Goal: Information Seeking & Learning: Learn about a topic

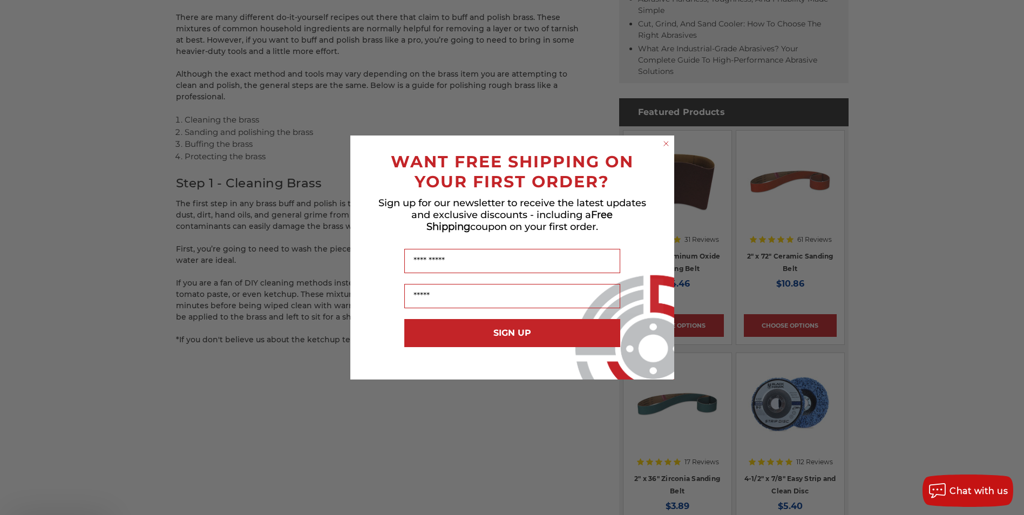
scroll to position [755, 0]
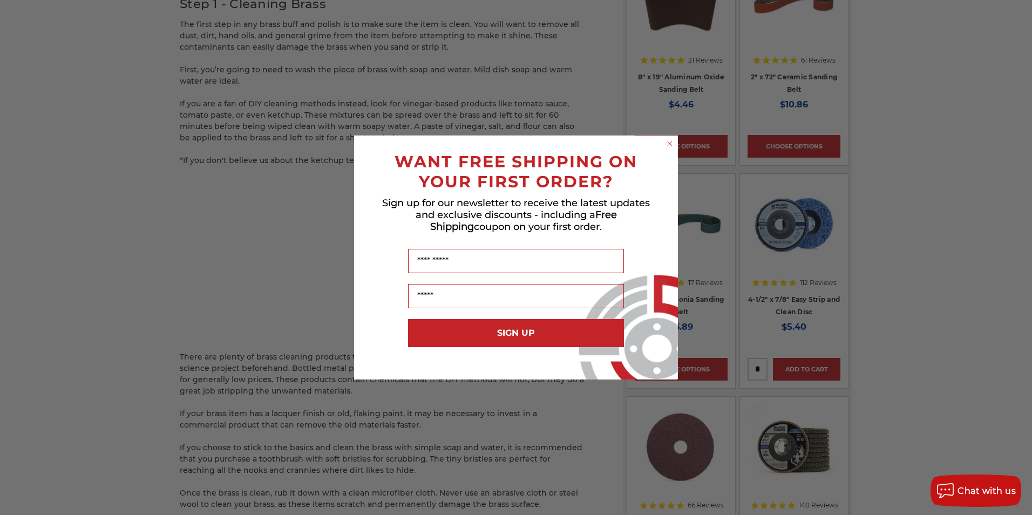
click at [669, 144] on circle "Close dialog" at bounding box center [670, 144] width 10 height 10
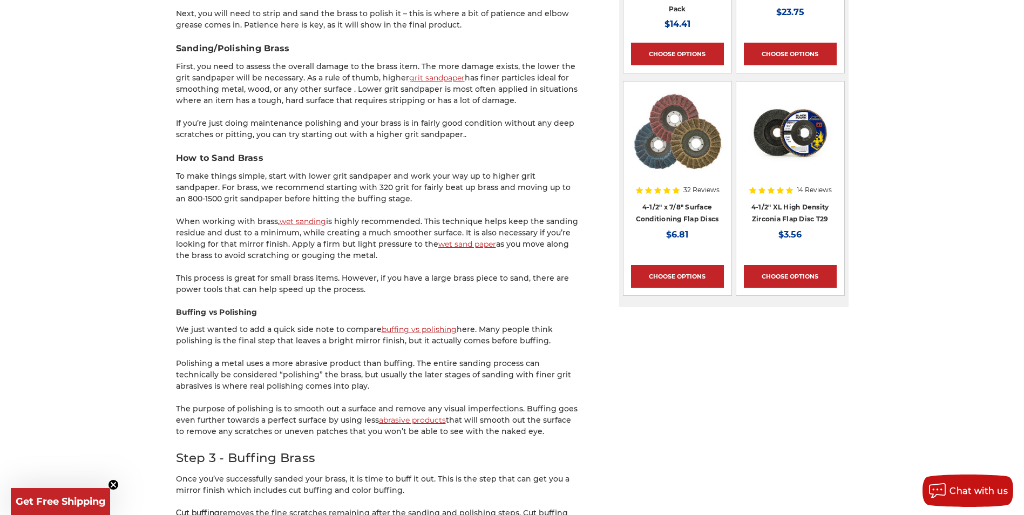
scroll to position [1295, 0]
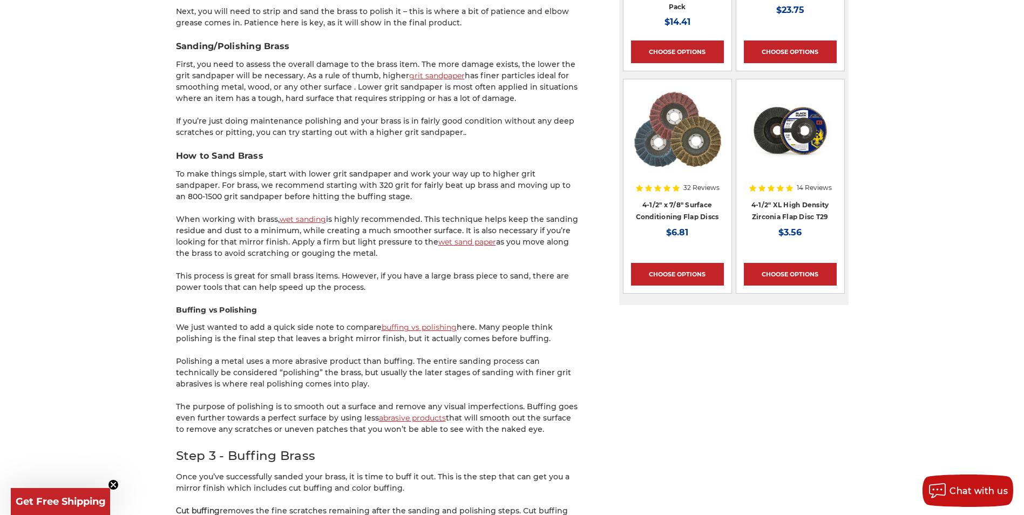
click at [420, 322] on link "buffing vs polishing" at bounding box center [418, 327] width 75 height 10
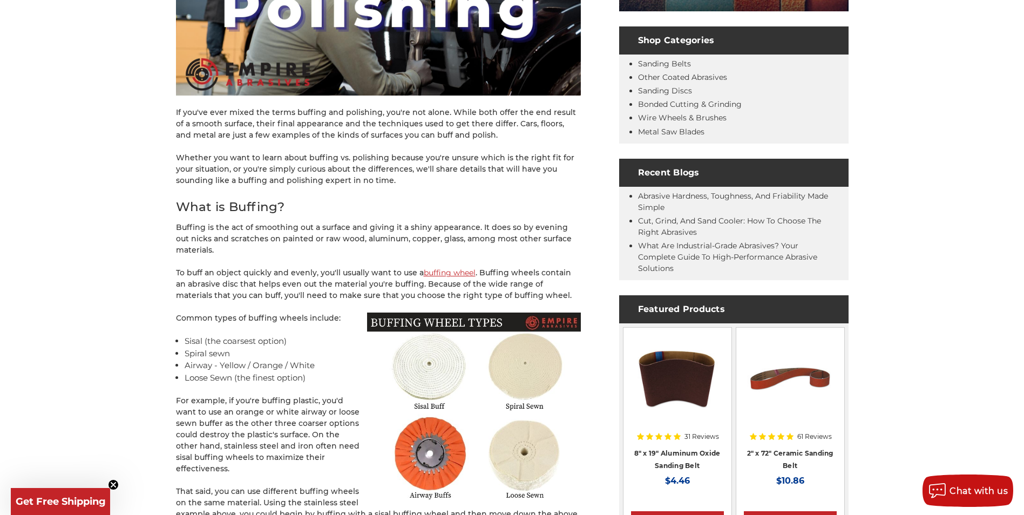
scroll to position [378, 0]
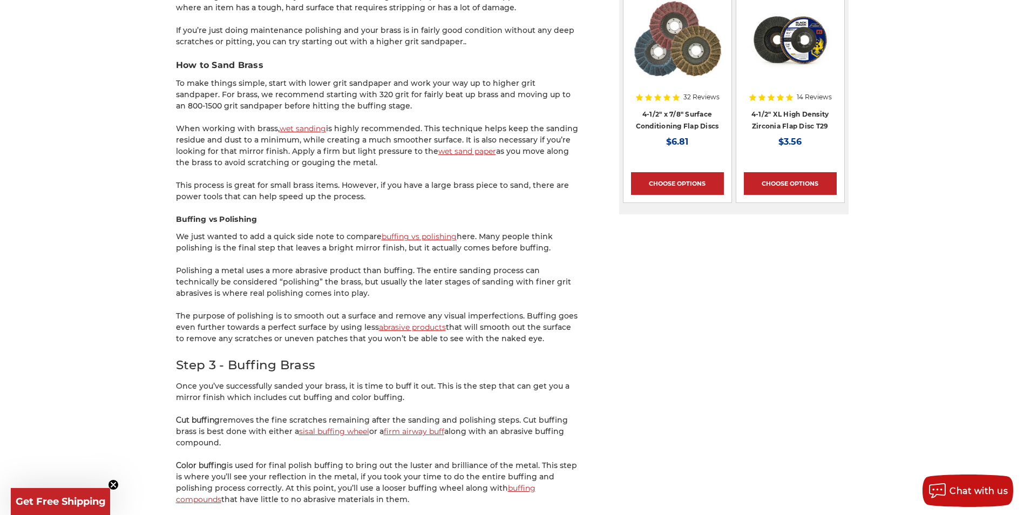
scroll to position [1564, 0]
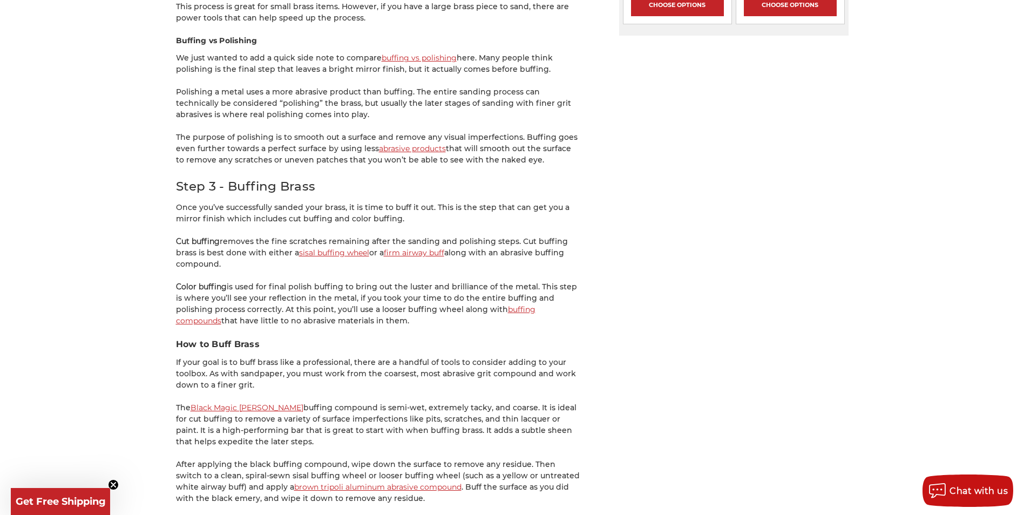
click at [327, 248] on link "sisal buffing wheel" at bounding box center [334, 253] width 70 height 10
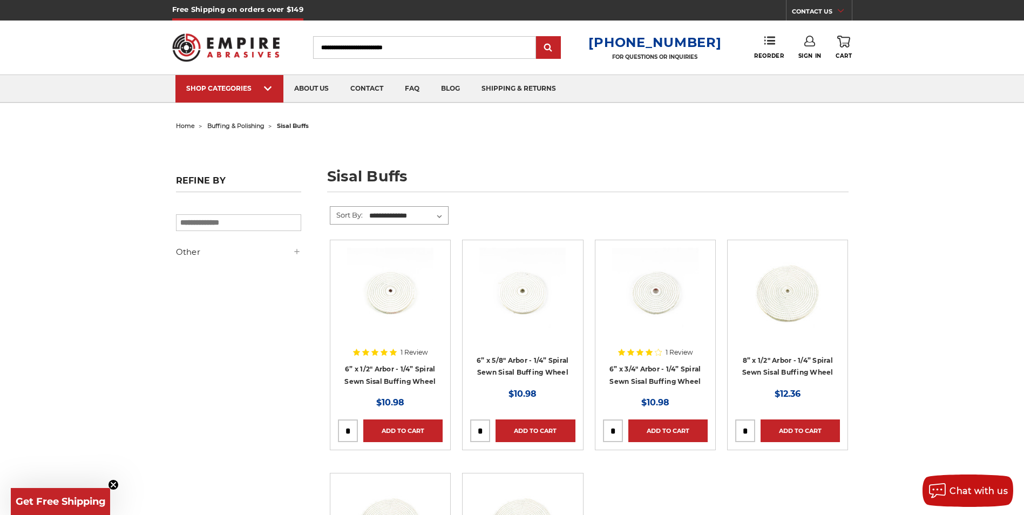
click at [441, 214] on select "**********" at bounding box center [407, 216] width 80 height 16
click at [439, 216] on select "**********" at bounding box center [407, 216] width 80 height 16
click at [484, 213] on form "**********" at bounding box center [589, 222] width 519 height 33
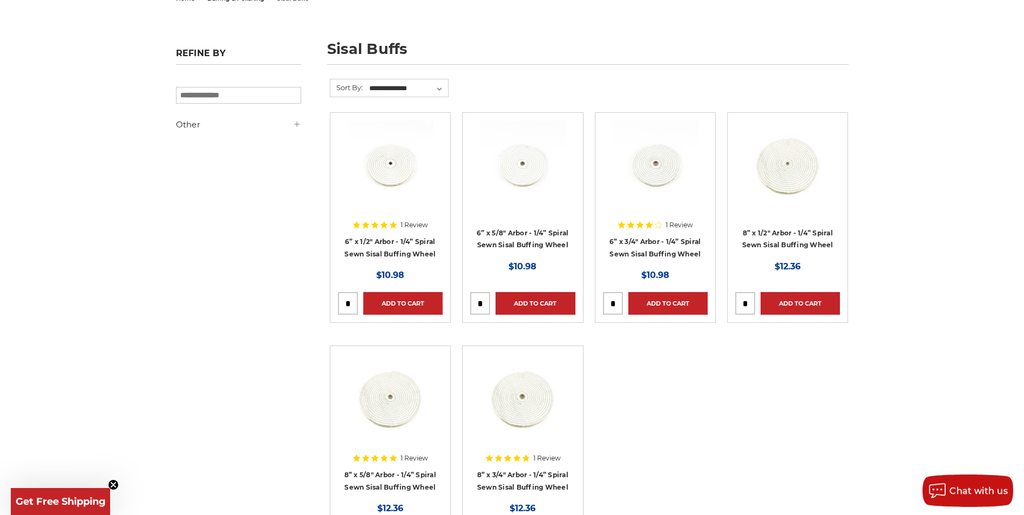
scroll to position [162, 0]
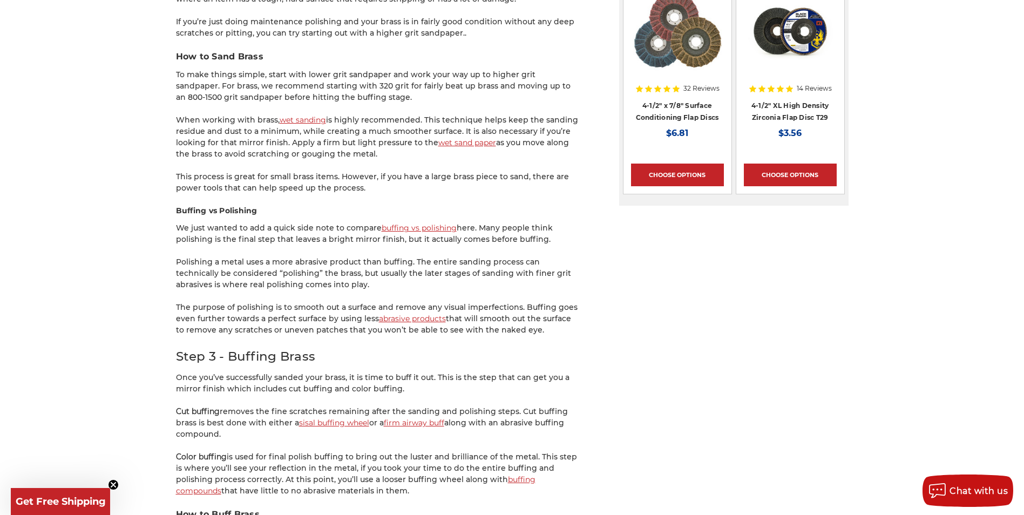
scroll to position [1457, 0]
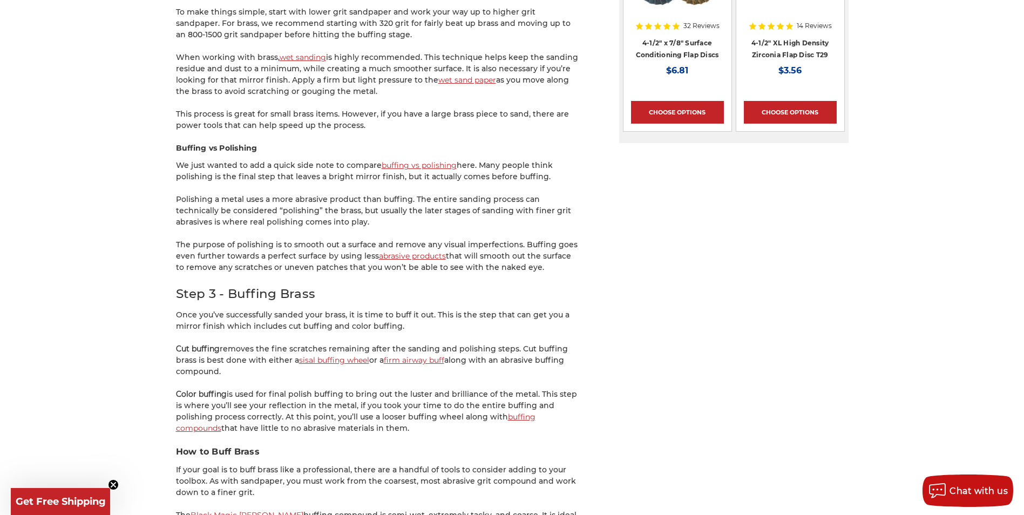
click at [416, 355] on link "firm airway buff" at bounding box center [414, 360] width 60 height 10
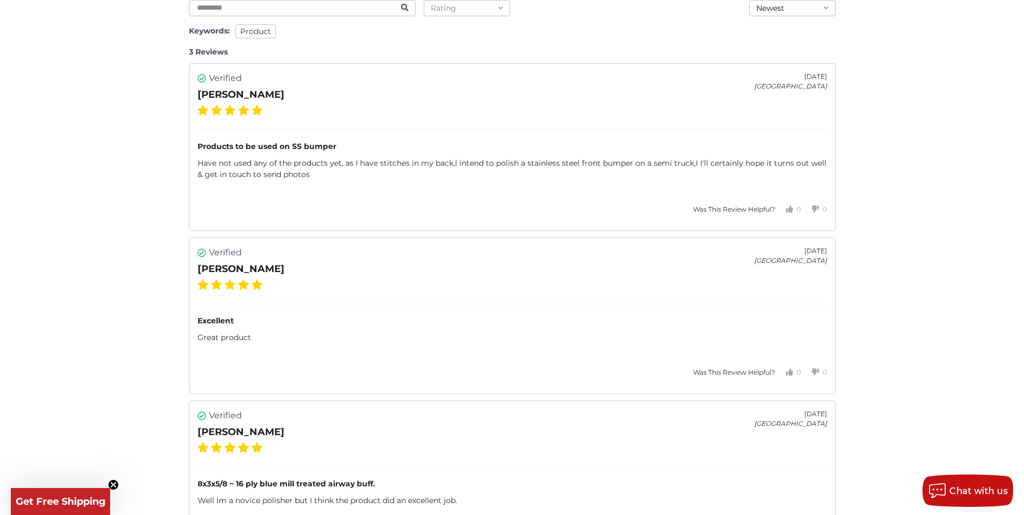
scroll to position [1422, 0]
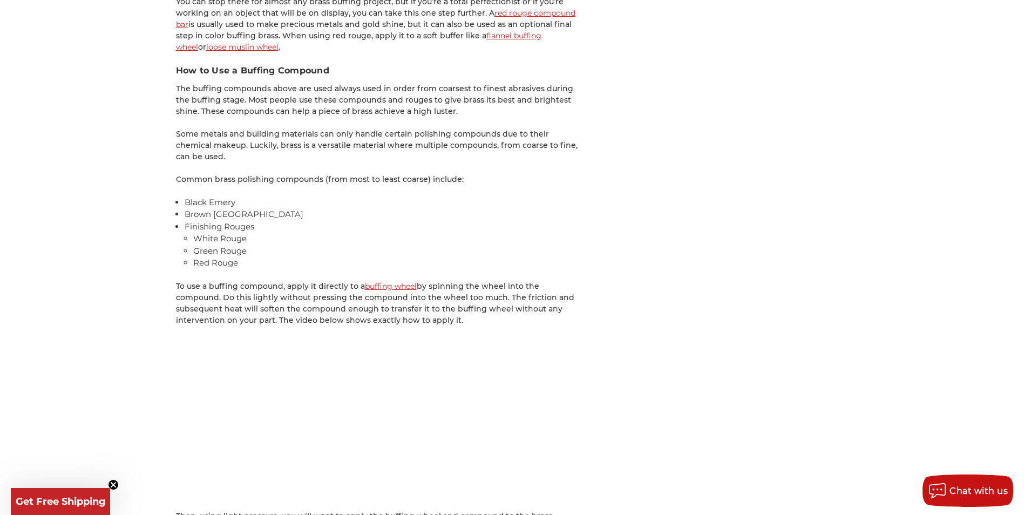
scroll to position [2158, 0]
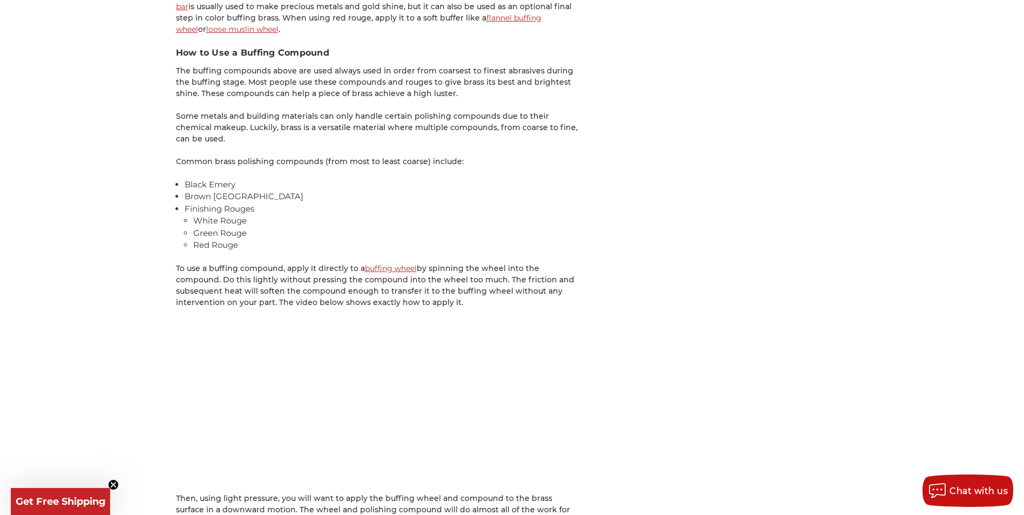
click at [397, 263] on link "buffing wheel" at bounding box center [391, 268] width 52 height 10
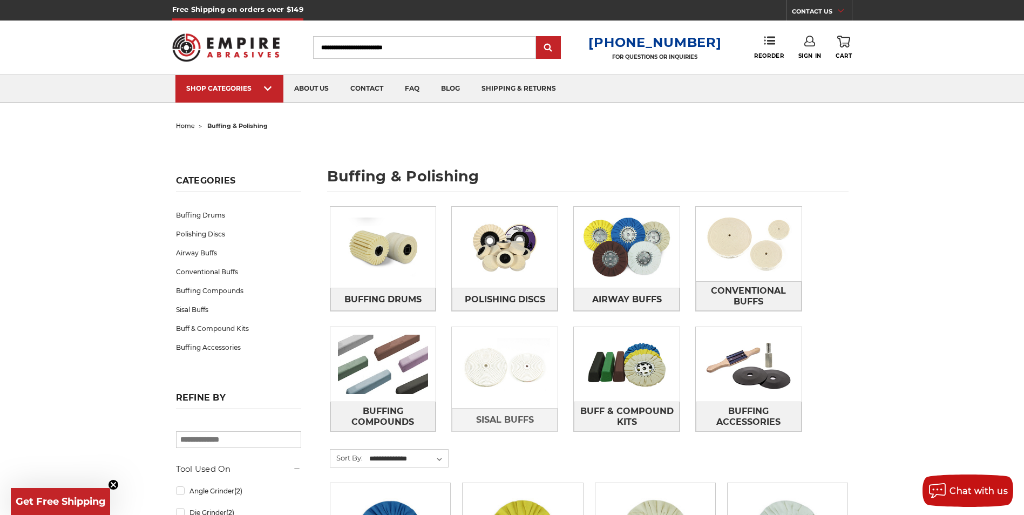
click at [507, 362] on img at bounding box center [505, 367] width 106 height 74
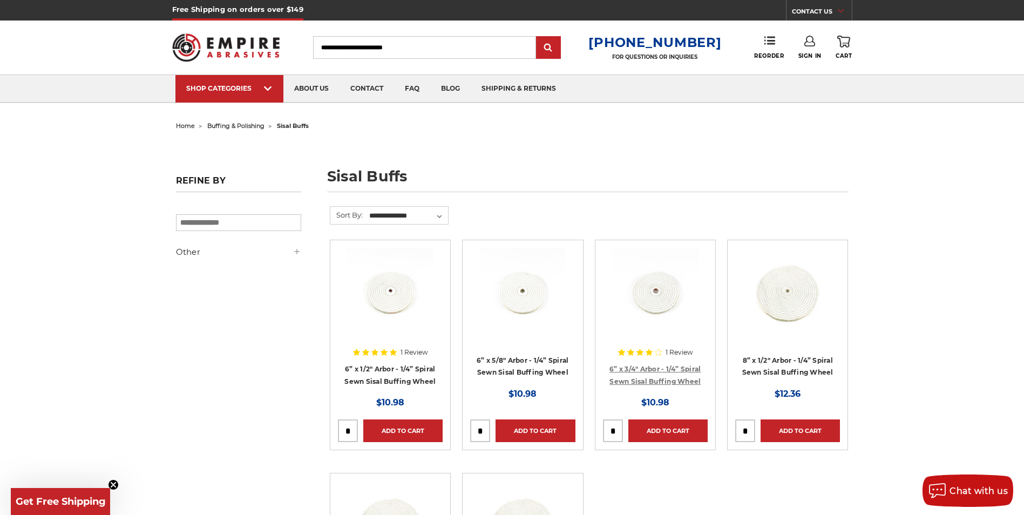
click at [654, 366] on link "6” x 3/4" Arbor - 1/4” Spiral Sewn Sisal Buffing Wheel" at bounding box center [654, 375] width 91 height 21
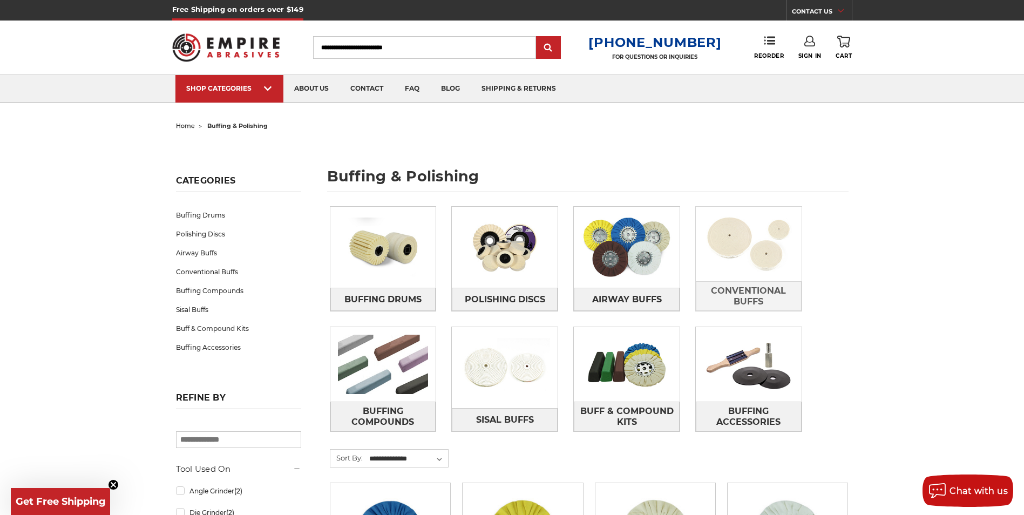
click at [747, 251] on img at bounding box center [748, 244] width 106 height 74
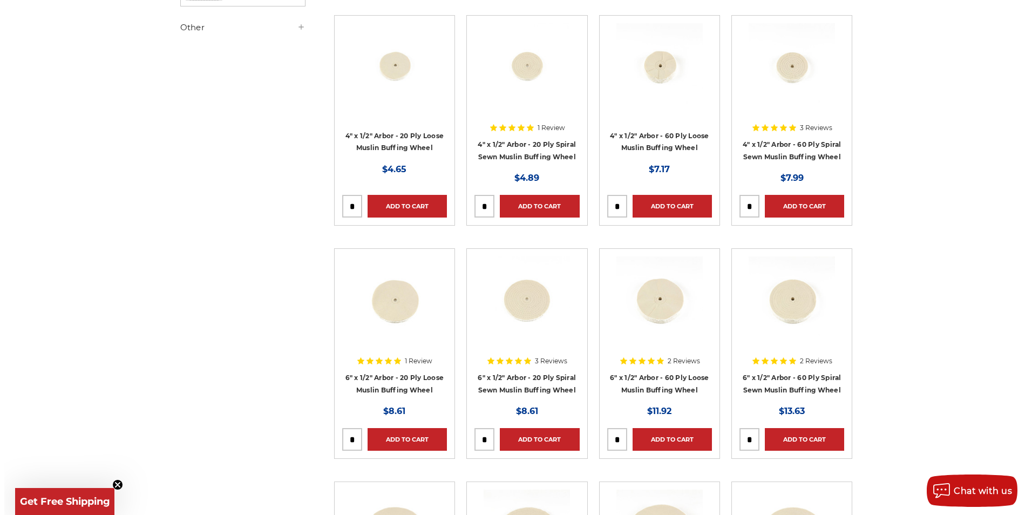
scroll to position [162, 0]
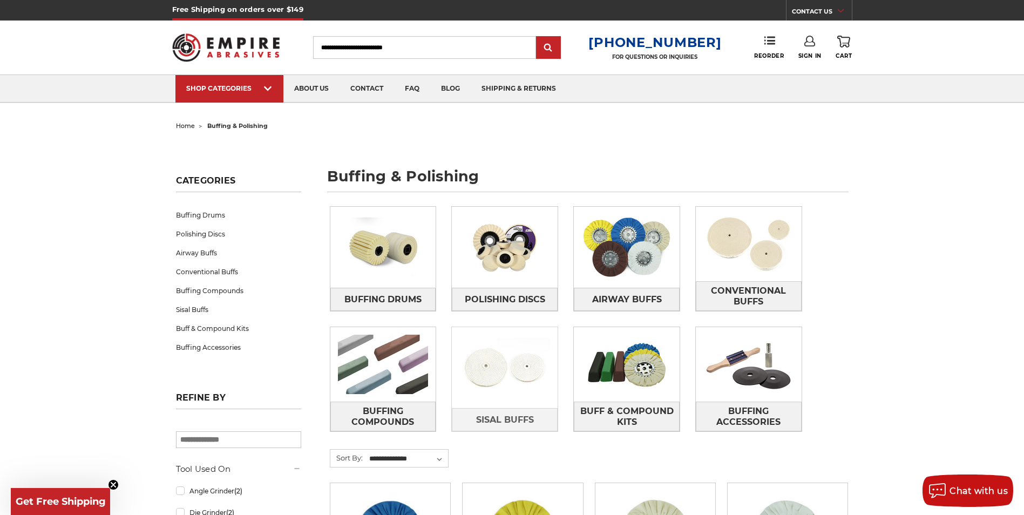
click at [496, 362] on img at bounding box center [505, 367] width 106 height 74
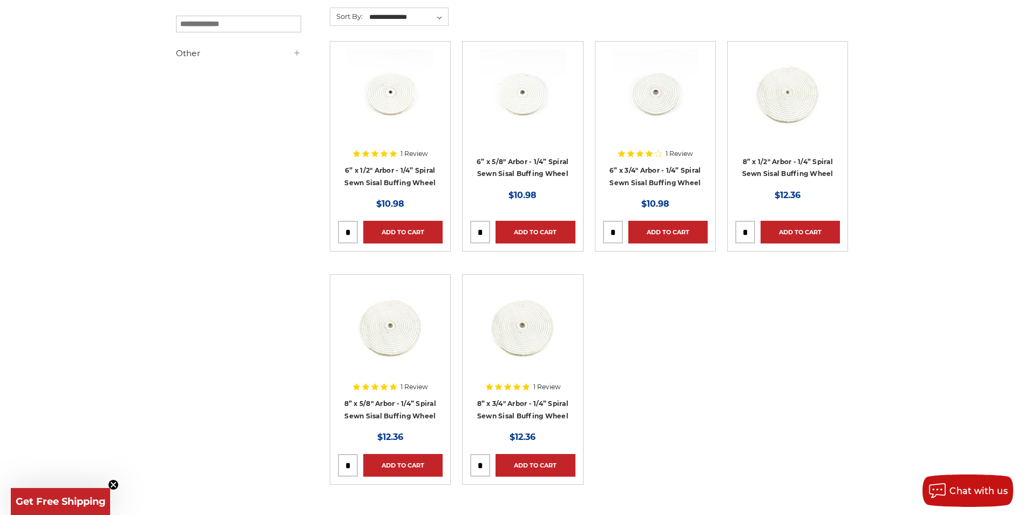
scroll to position [216, 0]
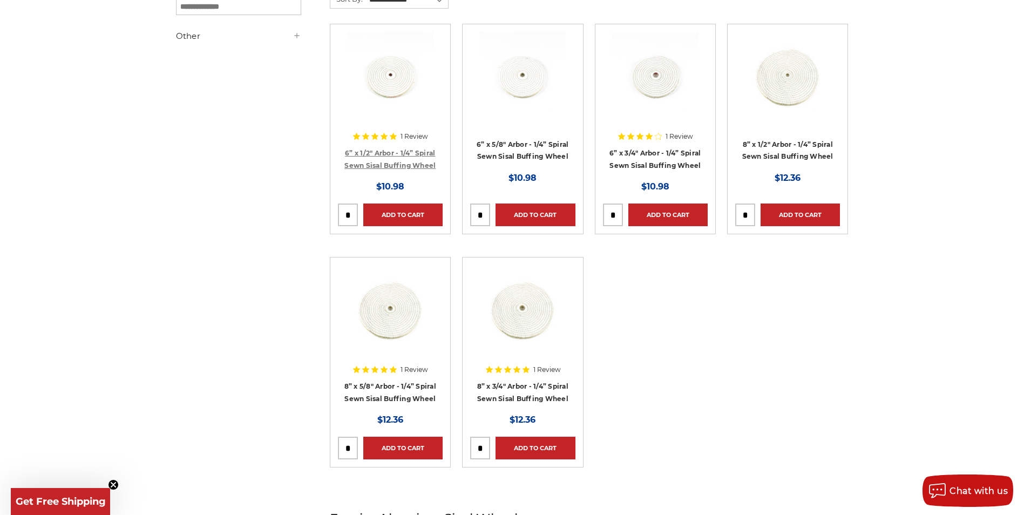
click at [404, 149] on link "6” x 1/2" Arbor - 1/4” Spiral Sewn Sisal Buffing Wheel" at bounding box center [389, 159] width 91 height 21
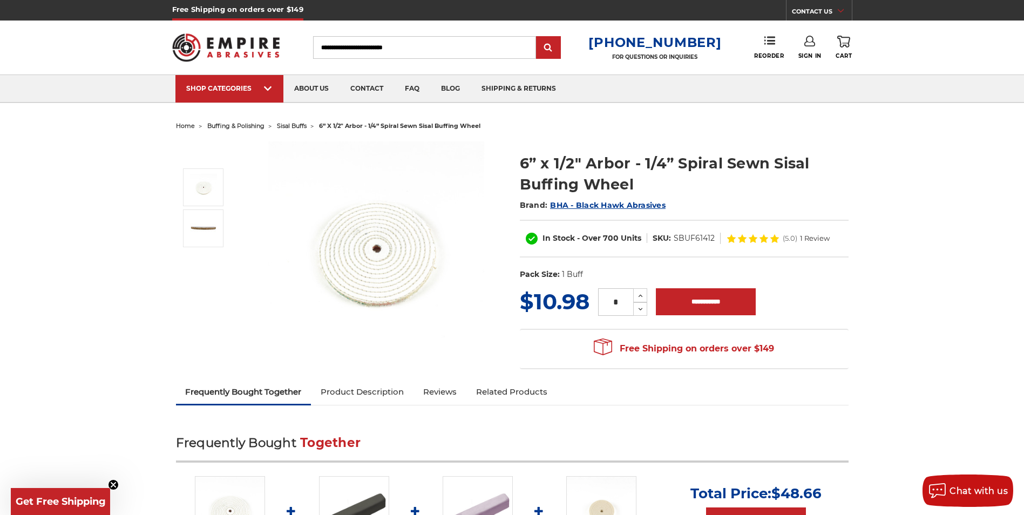
click at [375, 391] on link "Product Description" at bounding box center [362, 392] width 103 height 24
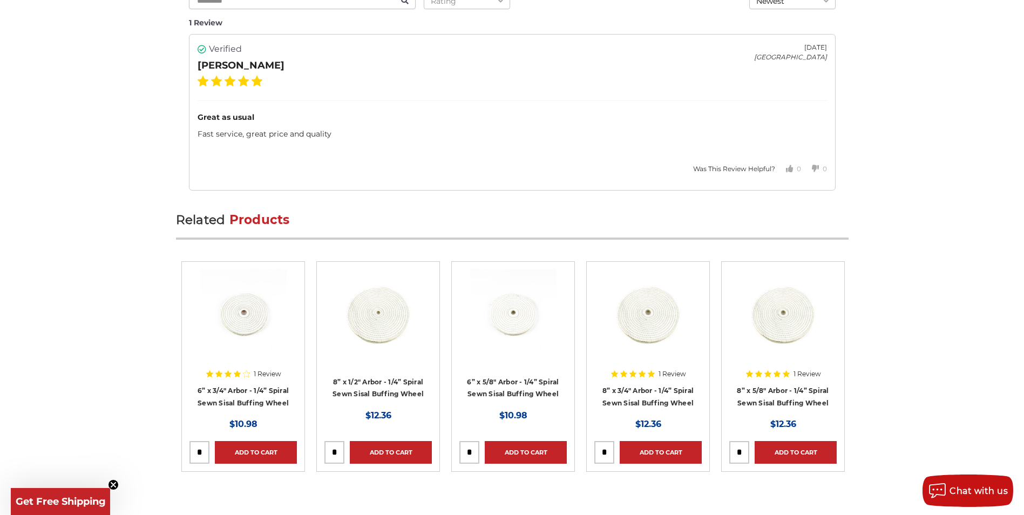
scroll to position [1519, 0]
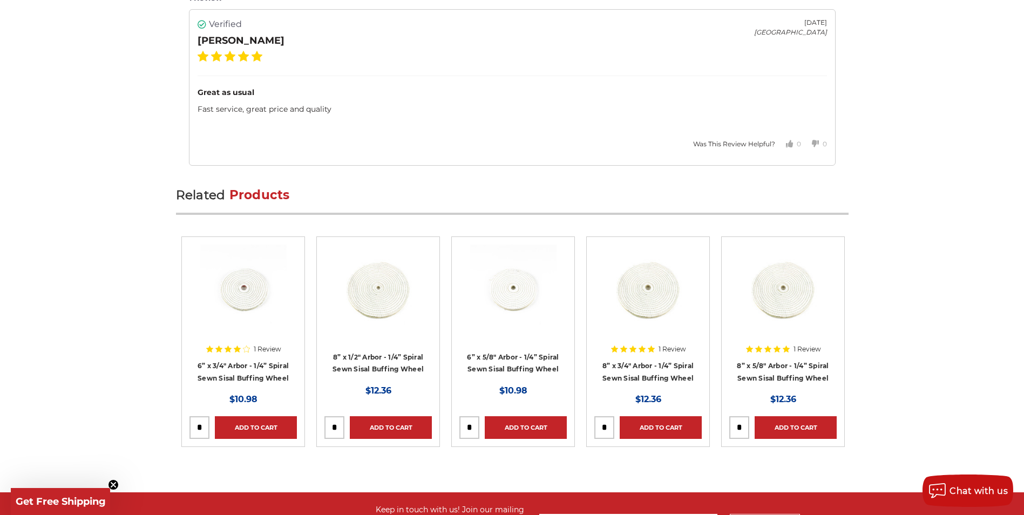
drag, startPoint x: 378, startPoint y: 340, endPoint x: 398, endPoint y: 354, distance: 24.4
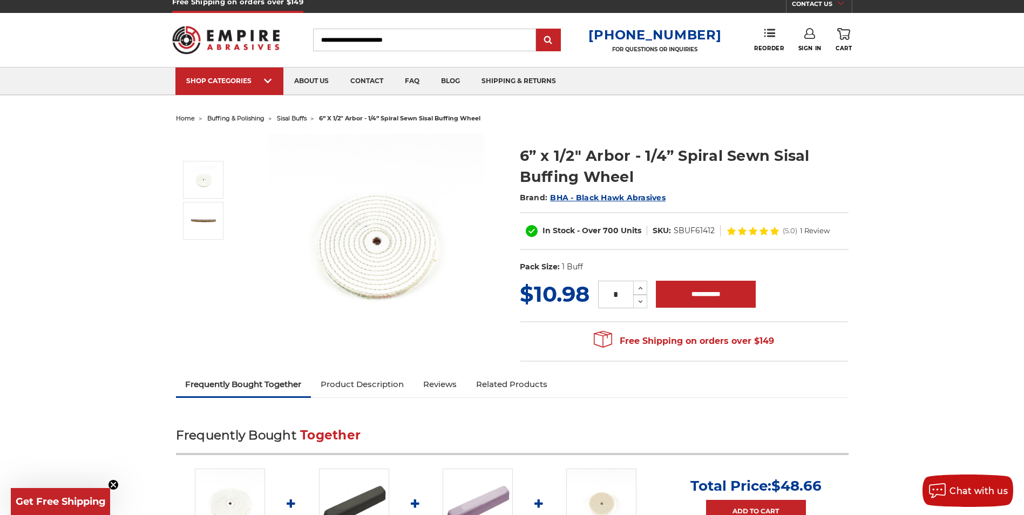
scroll to position [0, 0]
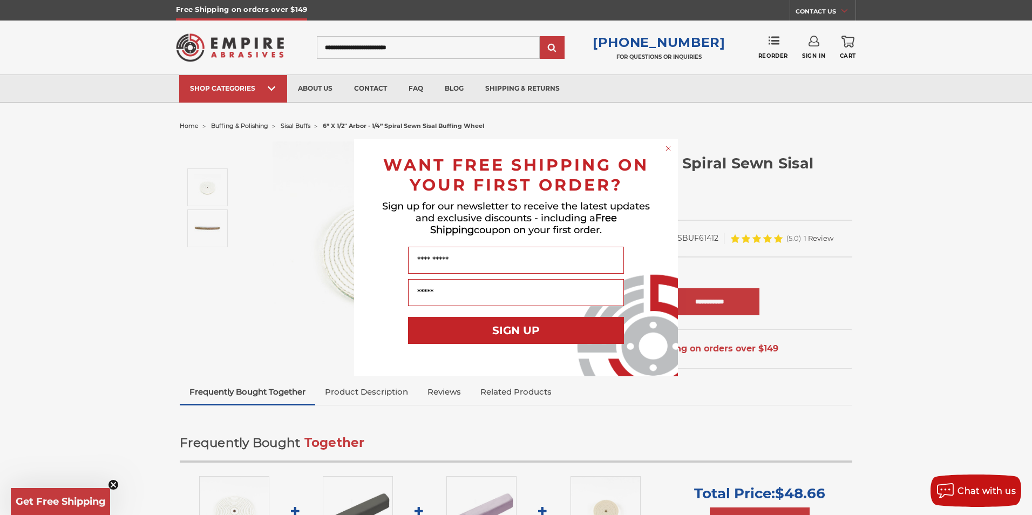
click at [669, 147] on circle "Close dialog" at bounding box center [668, 149] width 10 height 10
